Goal: Transaction & Acquisition: Purchase product/service

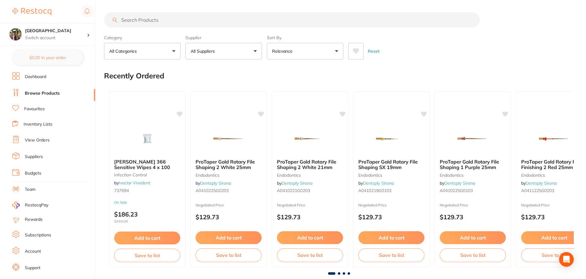
click at [192, 27] on input "search" at bounding box center [292, 19] width 376 height 15
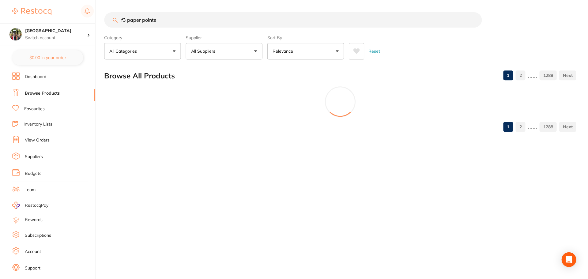
type input "f3 paper points"
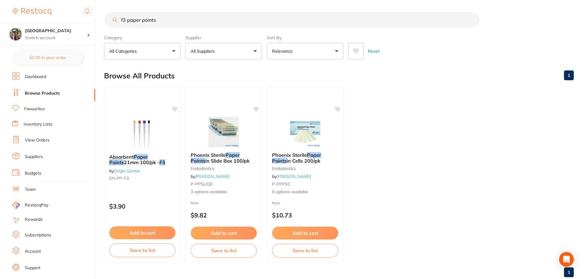
drag, startPoint x: 161, startPoint y: 17, endPoint x: 72, endPoint y: 17, distance: 89.1
click at [72, 17] on div "$0.00 Wanneroo Dental Centre Switch account Wanneroo Dental Centre $0.00 in you…" at bounding box center [293, 139] width 586 height 279
type input "pro taper gold"
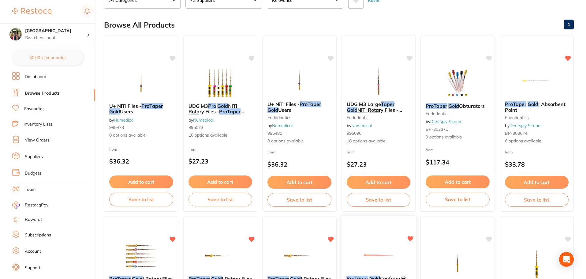
scroll to position [33, 0]
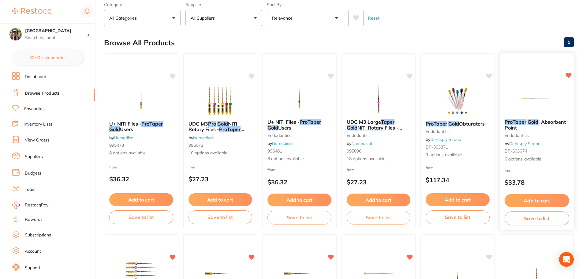
click at [523, 125] on em "ProTaper" at bounding box center [515, 122] width 22 height 6
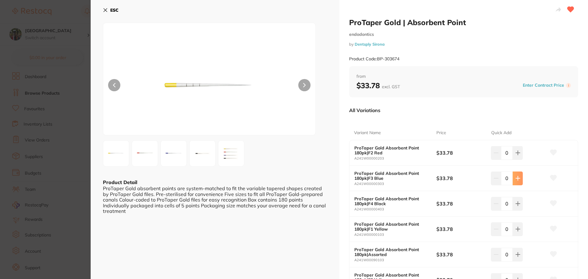
click at [517, 155] on icon at bounding box center [517, 152] width 5 height 5
click at [518, 155] on icon at bounding box center [517, 152] width 5 height 5
type input "2"
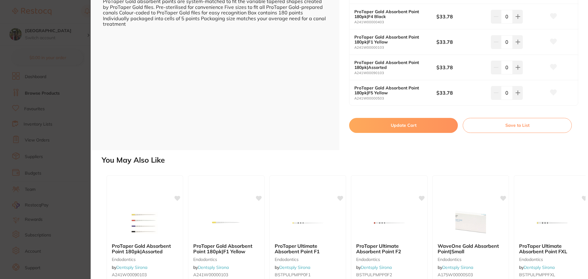
scroll to position [267, 0]
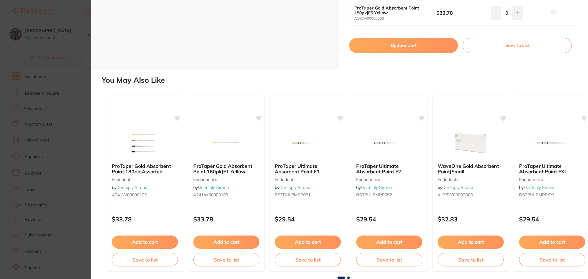
click at [405, 51] on button "Update Cart" at bounding box center [403, 45] width 109 height 15
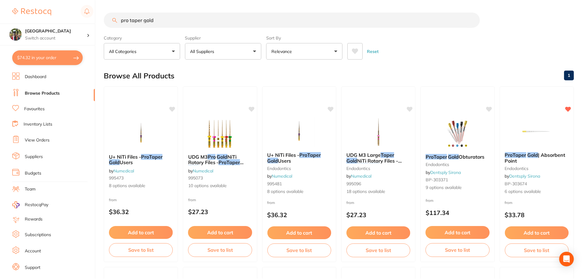
scroll to position [33, 0]
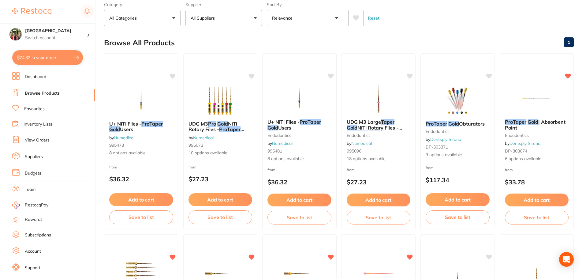
click at [37, 61] on button "$74.32 in your order" at bounding box center [47, 57] width 71 height 15
checkbox input "true"
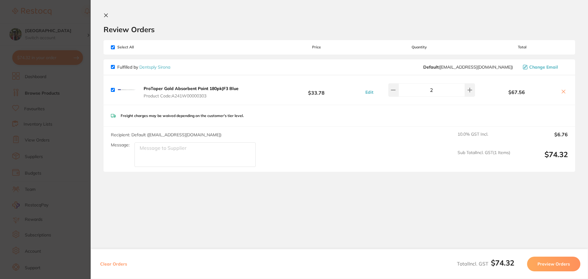
click at [105, 16] on icon at bounding box center [105, 15] width 3 height 3
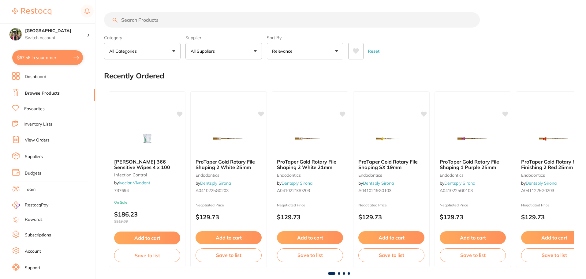
click at [138, 22] on input "search" at bounding box center [292, 19] width 376 height 15
type input "poly f plus"
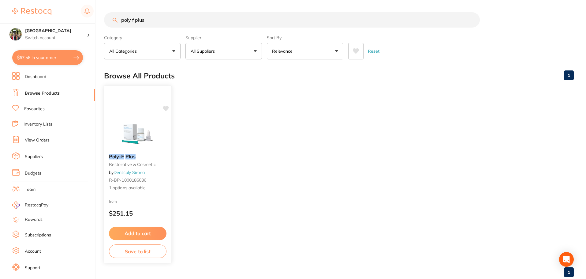
click at [130, 171] on link "Dentsply Sirona" at bounding box center [129, 173] width 31 height 6
click at [138, 134] on img at bounding box center [138, 133] width 40 height 31
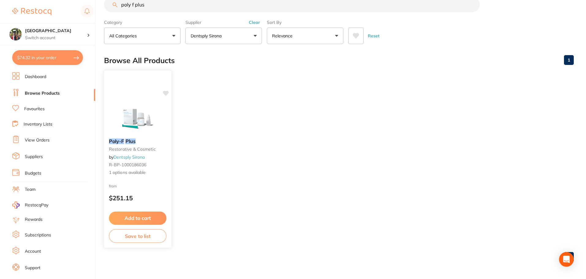
click at [128, 110] on img at bounding box center [138, 118] width 40 height 31
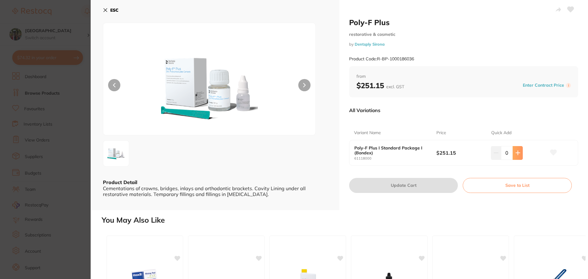
click at [518, 151] on icon at bounding box center [517, 152] width 5 height 5
type input "1"
click at [396, 189] on button "Update Cart" at bounding box center [403, 185] width 109 height 15
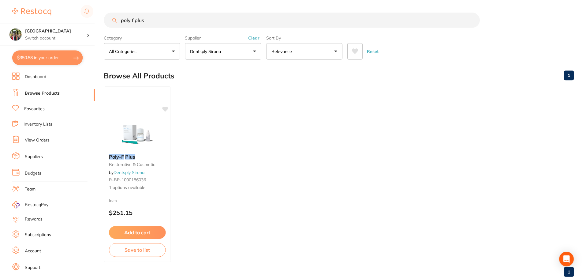
scroll to position [15, 0]
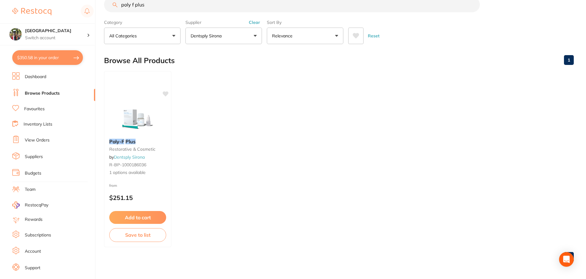
click at [240, 41] on button "Dentsply Sirona" at bounding box center [223, 36] width 77 height 17
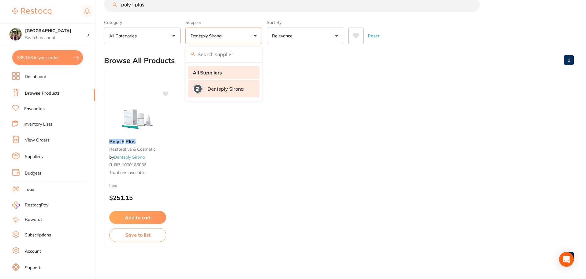
click at [229, 69] on li "All Suppliers" at bounding box center [224, 72] width 72 height 13
click at [223, 73] on li "All Suppliers" at bounding box center [224, 72] width 72 height 13
click at [218, 76] on li "All Suppliers" at bounding box center [224, 72] width 72 height 13
click at [221, 155] on ul "Poly-F Plus restorative & cosmetic by Dentsply Sirona R-BP-1000186036 1 options…" at bounding box center [339, 159] width 470 height 176
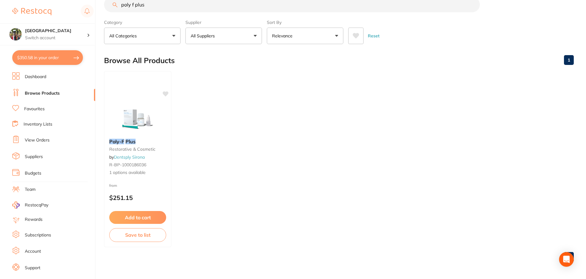
click at [42, 53] on button "$350.58 in your order" at bounding box center [47, 57] width 71 height 15
checkbox input "true"
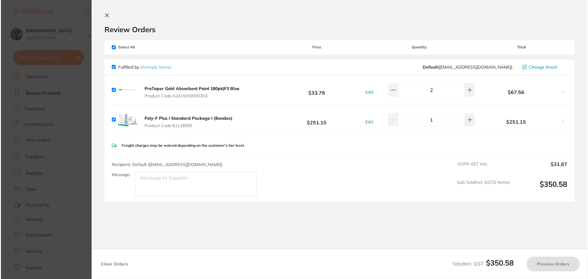
scroll to position [0, 0]
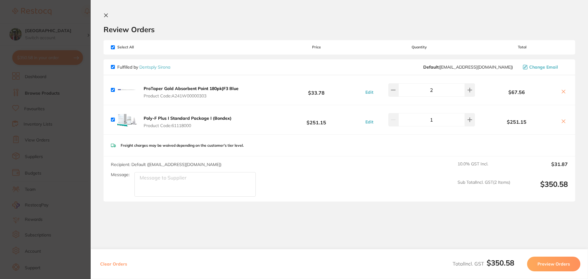
click at [99, 17] on section "Review Orders Your orders are being processed and we will notify you once we ha…" at bounding box center [339, 139] width 497 height 279
click at [105, 16] on icon at bounding box center [105, 15] width 3 height 3
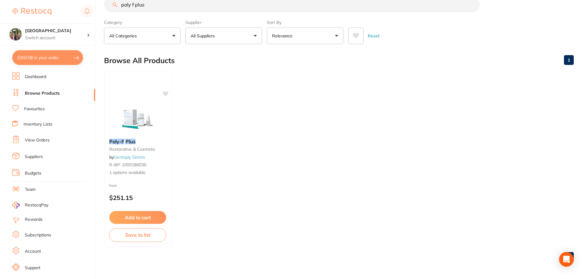
scroll to position [0, 0]
drag, startPoint x: 158, startPoint y: 9, endPoint x: 97, endPoint y: 14, distance: 60.8
click at [97, 14] on div "$350.58 Wanneroo Dental Centre Switch account Wanneroo Dental Centre $350.58 in…" at bounding box center [293, 124] width 586 height 279
type input "protaper gold"
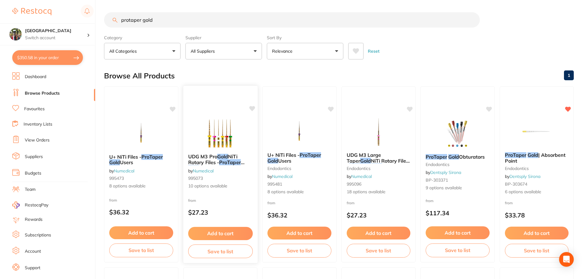
scroll to position [196, 0]
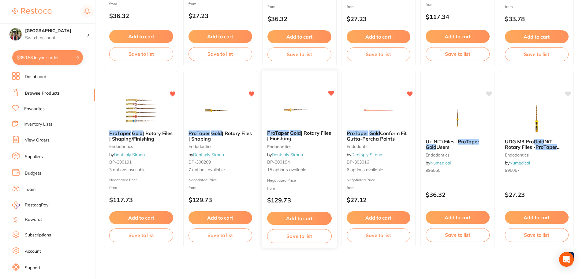
click at [290, 140] on span "| Rotary Files | Finishing" at bounding box center [299, 136] width 64 height 12
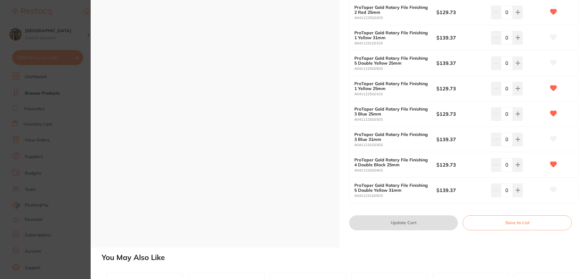
scroll to position [327, 0]
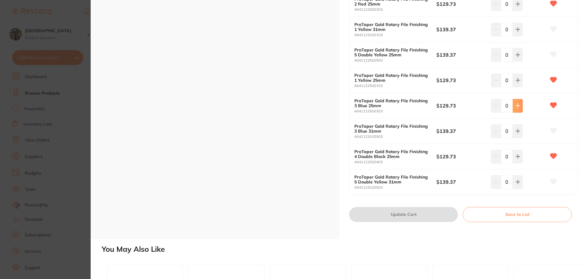
type input "1"
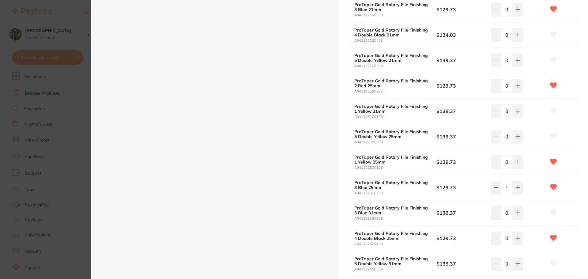
scroll to position [163, 0]
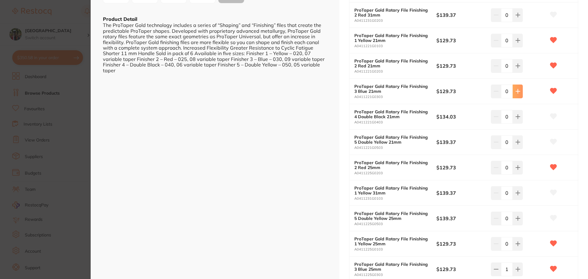
type input "1"
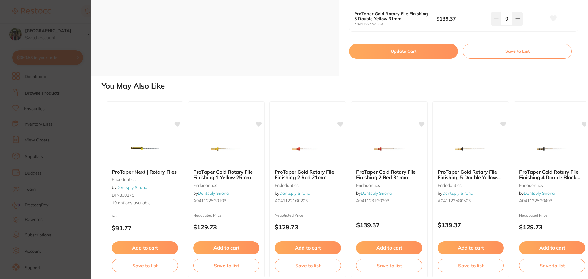
click at [387, 54] on button "Update Cart" at bounding box center [403, 51] width 109 height 15
checkbox input "false"
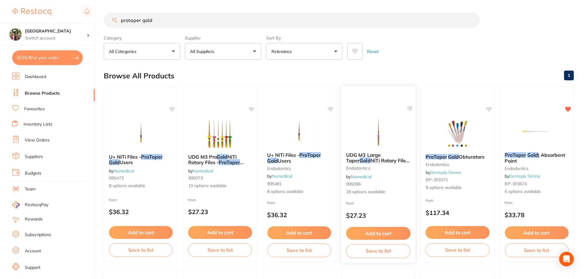
scroll to position [196, 0]
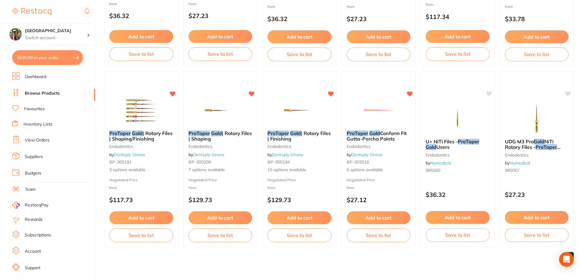
click at [43, 59] on button "$635.99 in your order" at bounding box center [47, 57] width 71 height 15
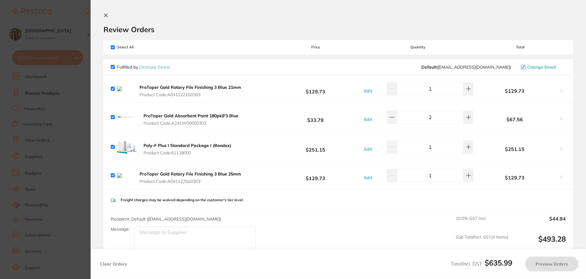
checkbox input "true"
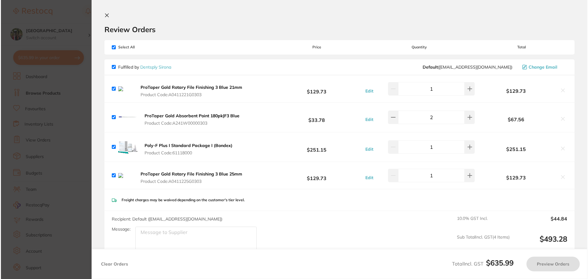
scroll to position [0, 0]
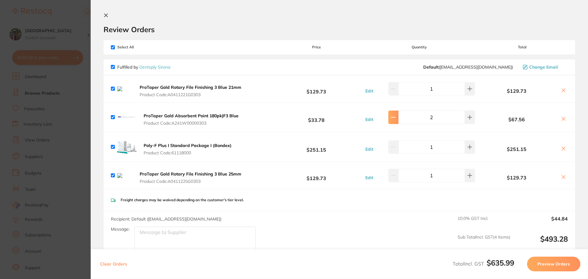
click at [398, 95] on button at bounding box center [393, 88] width 10 height 13
type input "1"
click at [562, 90] on icon at bounding box center [563, 90] width 5 height 5
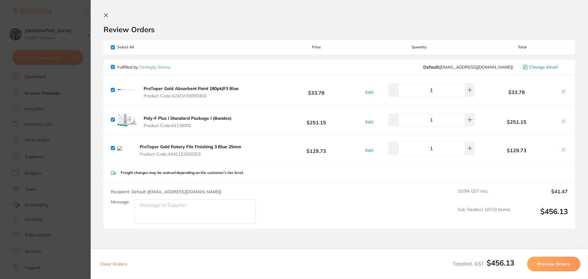
click at [563, 152] on icon at bounding box center [563, 149] width 5 height 5
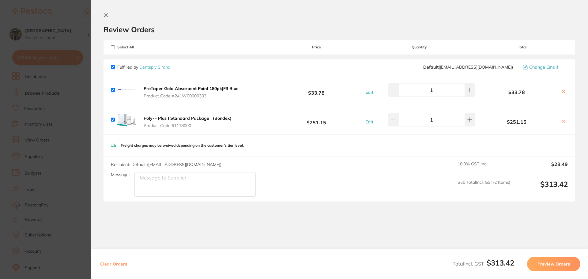
checkbox input "true"
click at [555, 262] on button "Preview Orders" at bounding box center [553, 263] width 53 height 15
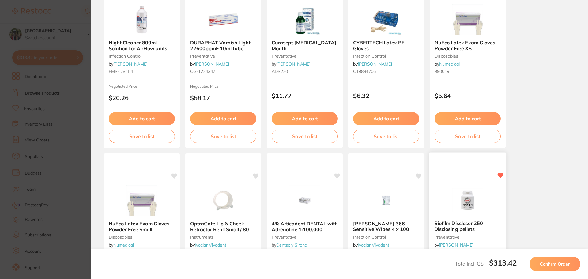
scroll to position [174, 0]
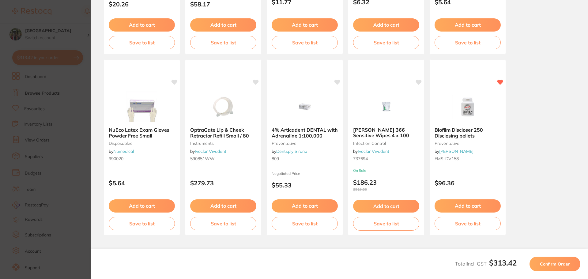
click at [546, 261] on span "Confirm Order" at bounding box center [555, 264] width 30 height 6
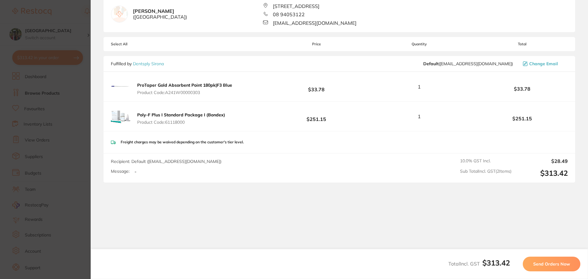
scroll to position [0, 0]
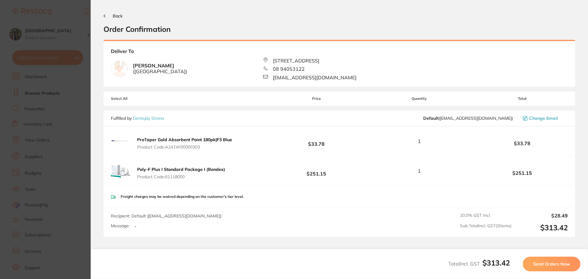
click at [544, 265] on span "Send Orders Now" at bounding box center [551, 264] width 37 height 6
